Goal: Obtain resource: Download file/media

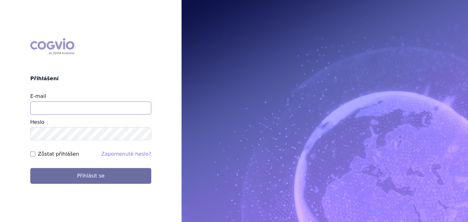
click at [94, 102] on input "E-mail" at bounding box center [90, 107] width 121 height 13
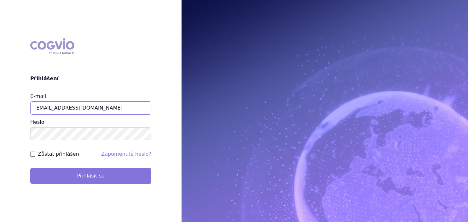
type input "jiri.sterba2@vzp.cz"
click at [82, 178] on button "Přihlásit se" at bounding box center [90, 176] width 121 height 16
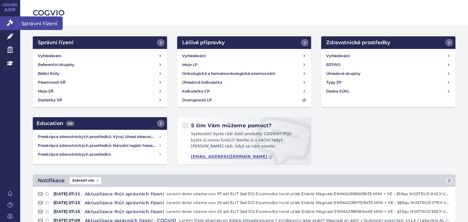
click at [11, 24] on icon at bounding box center [10, 23] width 6 height 6
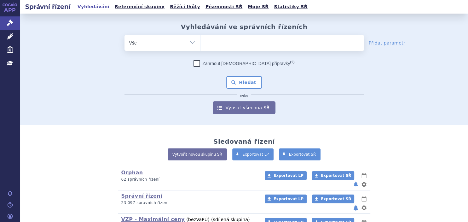
click at [216, 46] on ul at bounding box center [283, 41] width 164 height 13
click at [201, 46] on select at bounding box center [200, 43] width 0 height 16
type input "a"
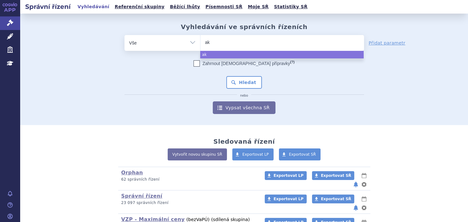
type input "aka"
type input "akan"
type input "akanti"
type input "akantio"
type input "akantior"
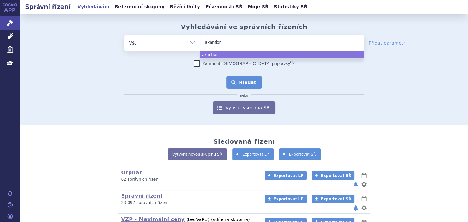
select select "akantior"
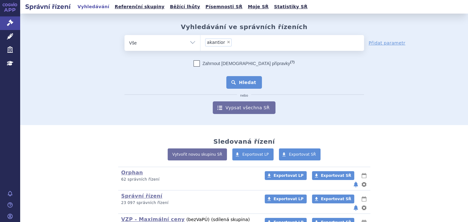
click at [247, 84] on button "Hledat" at bounding box center [244, 82] width 36 height 13
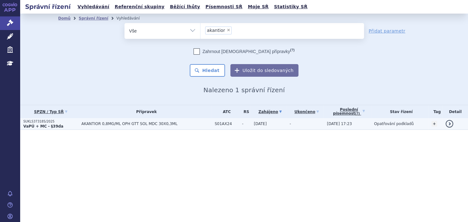
click at [92, 128] on td "AKANTIOR 0,8MG/ML OPH GTT SOL MDC 30X0,3ML" at bounding box center [144, 124] width 133 height 12
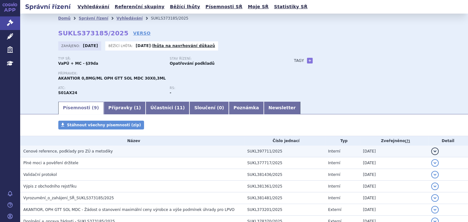
click at [73, 156] on td "Cenové reference, podklady pro ZÚ a metodiky" at bounding box center [132, 151] width 224 height 12
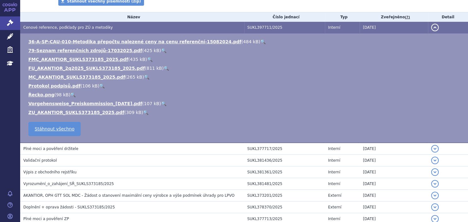
scroll to position [143, 0]
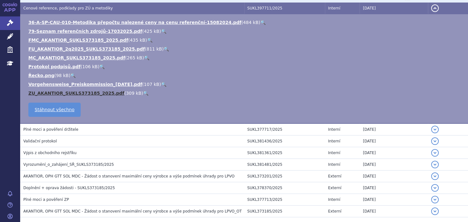
click at [71, 92] on link "ZU_AKANTIOR_SUKLS373185_2025.pdf" at bounding box center [76, 93] width 96 height 5
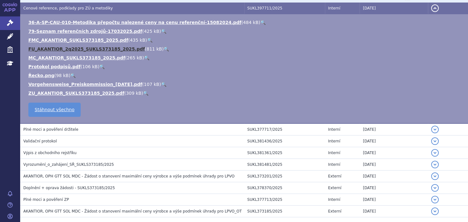
click at [51, 49] on link "FU_AKANTIOR_2q2025_SUKLS373185_2025.pdf" at bounding box center [86, 48] width 117 height 5
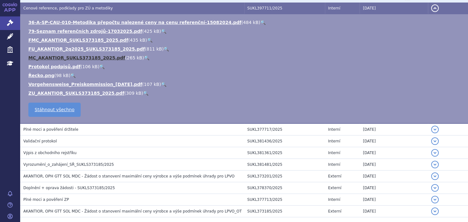
click at [49, 56] on link "MC_AKANTIOR_SUKLS373185_2025.pdf" at bounding box center [76, 57] width 97 height 5
